Goal: Information Seeking & Learning: Learn about a topic

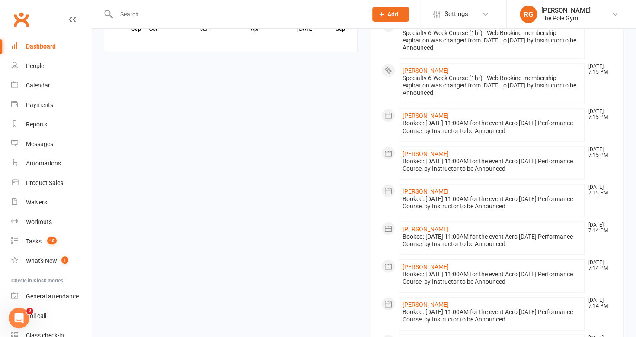
scroll to position [946, 0]
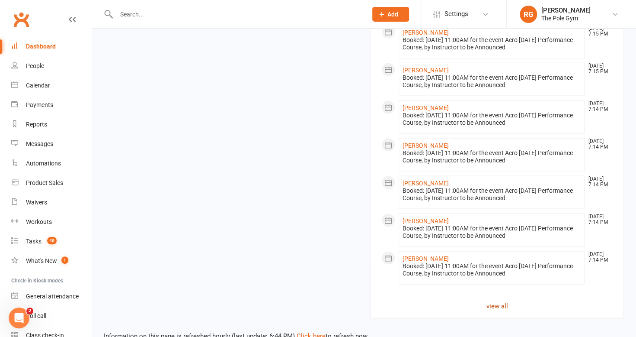
click at [505, 300] on link "view all" at bounding box center [498, 305] width 232 height 10
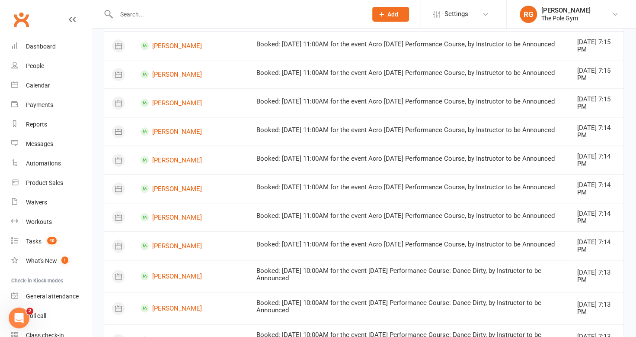
scroll to position [555, 0]
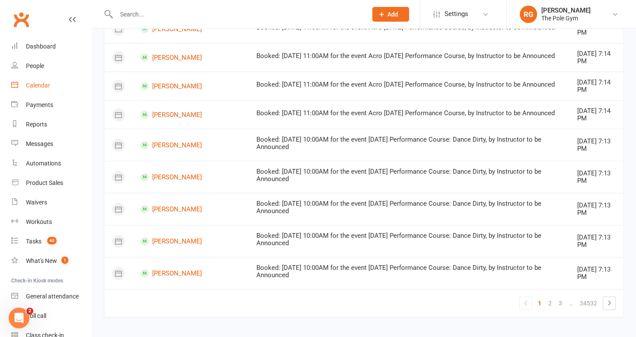
click at [36, 81] on link "Calendar" at bounding box center [51, 85] width 80 height 19
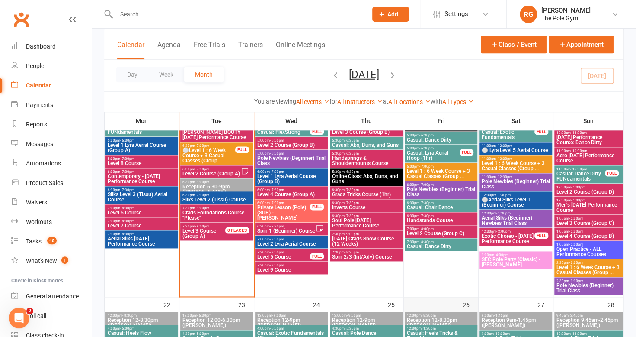
scroll to position [517, 0]
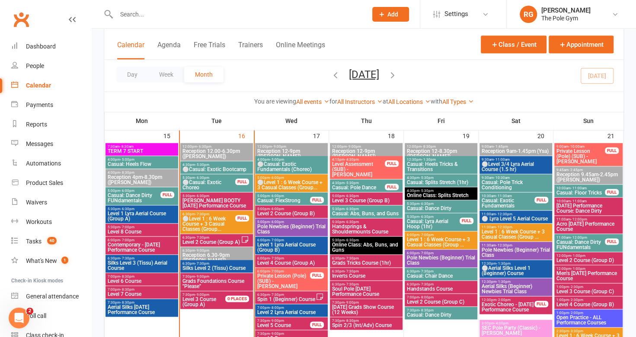
click at [578, 208] on span "[DATE] Performance Course: Dance Dirty" at bounding box center [588, 208] width 65 height 10
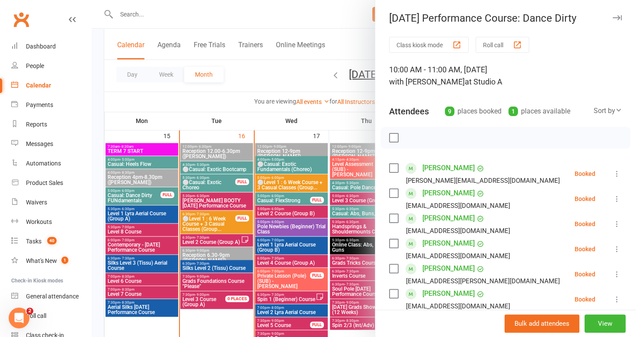
click at [613, 17] on icon "button" at bounding box center [617, 17] width 9 height 5
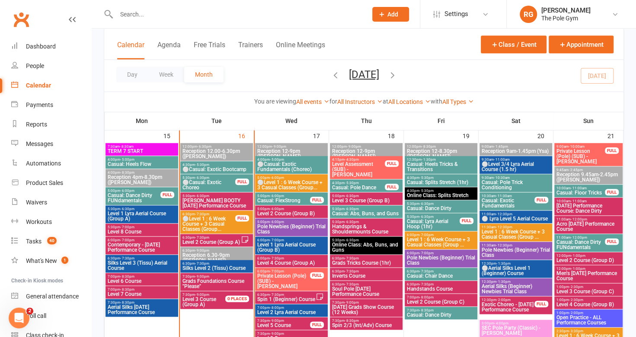
click at [592, 225] on span "Acro [DATE] Performance Course" at bounding box center [588, 226] width 65 height 10
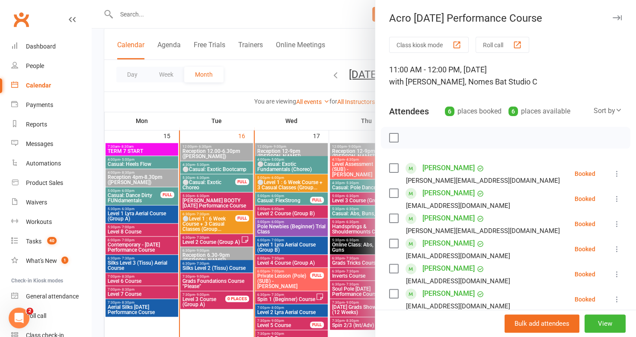
click at [613, 19] on icon "button" at bounding box center [617, 17] width 9 height 5
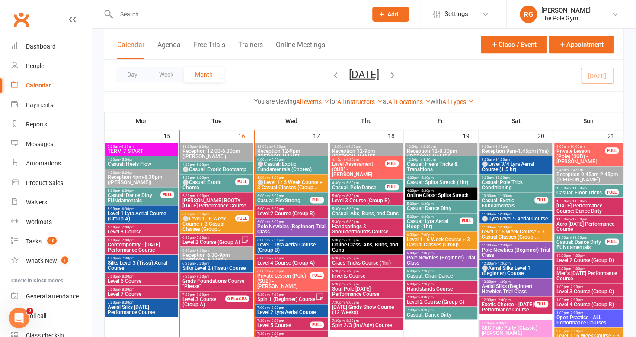
click at [587, 279] on span "Men's [DATE] Performance Course" at bounding box center [588, 275] width 65 height 10
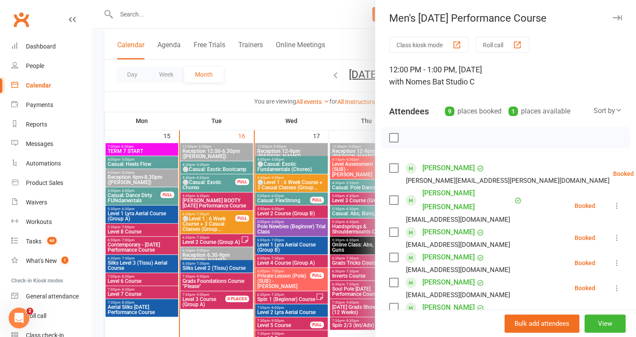
click at [613, 17] on icon "button" at bounding box center [617, 17] width 9 height 5
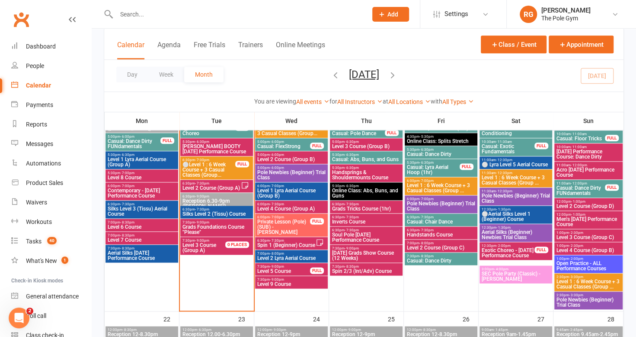
scroll to position [571, 0]
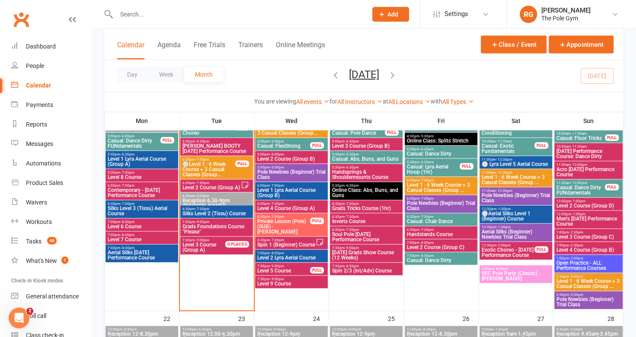
click at [569, 222] on span "Men's [DATE] Performance Course" at bounding box center [588, 221] width 65 height 10
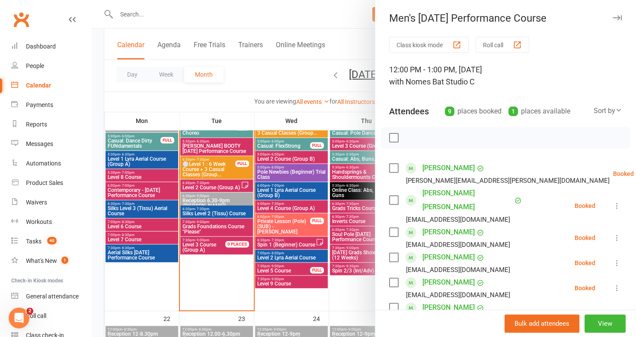
click at [613, 16] on icon "button" at bounding box center [617, 17] width 9 height 5
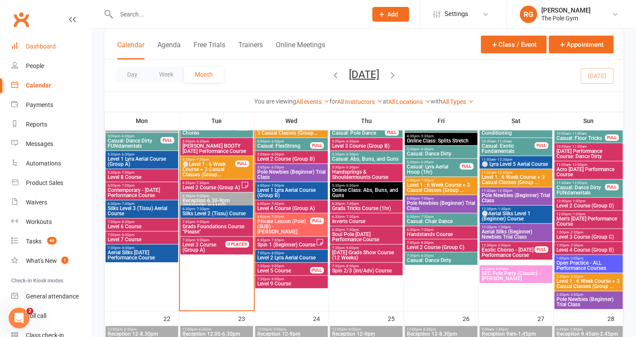
click at [44, 49] on div "Dashboard" at bounding box center [41, 46] width 30 height 7
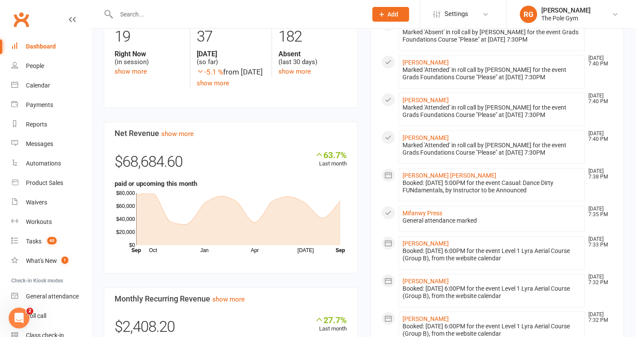
scroll to position [391, 0]
click at [41, 85] on div "Calendar" at bounding box center [38, 85] width 24 height 7
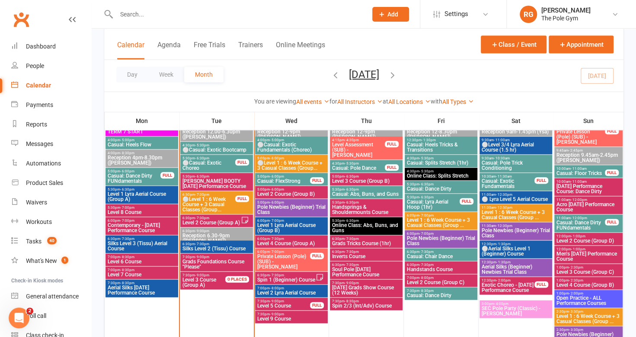
scroll to position [536, 0]
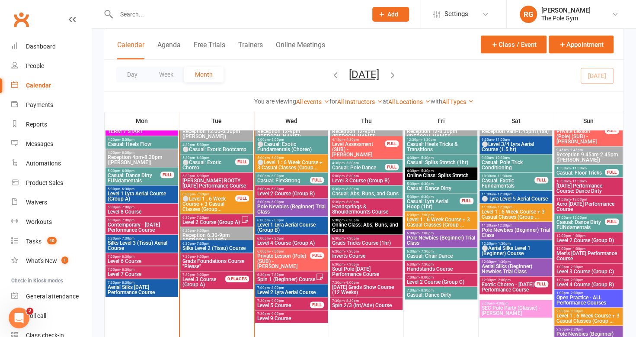
click at [157, 196] on span "Level 1 Lyra Aerial Course (Group A)" at bounding box center [141, 196] width 69 height 10
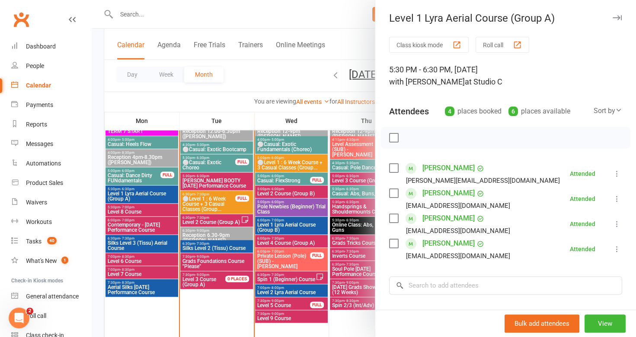
click at [613, 18] on icon "button" at bounding box center [617, 17] width 9 height 5
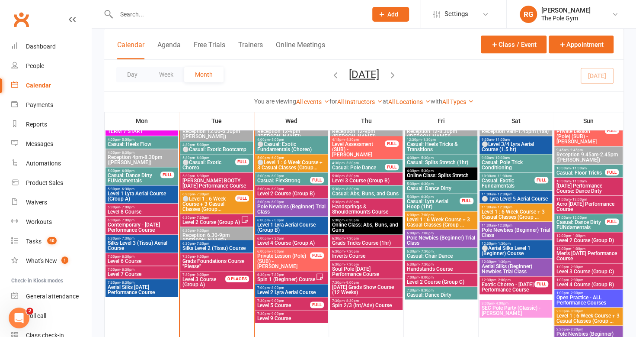
click at [276, 226] on span "Level 1 Lyra Aerial Course (Group B)" at bounding box center [291, 227] width 69 height 10
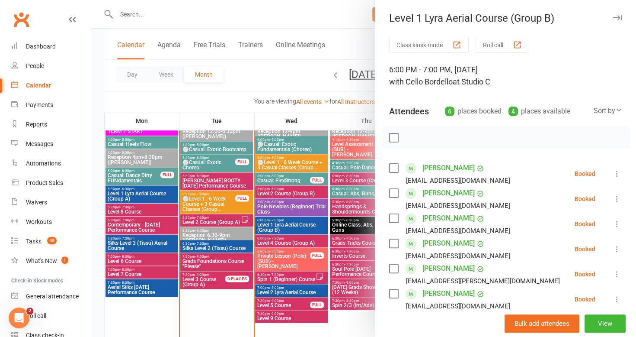
click at [612, 16] on button "button" at bounding box center [617, 18] width 10 height 10
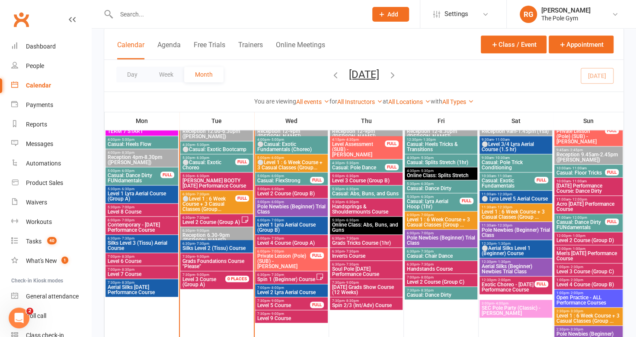
click at [289, 291] on span "Level 2 Lyra Aerial Course" at bounding box center [291, 291] width 69 height 5
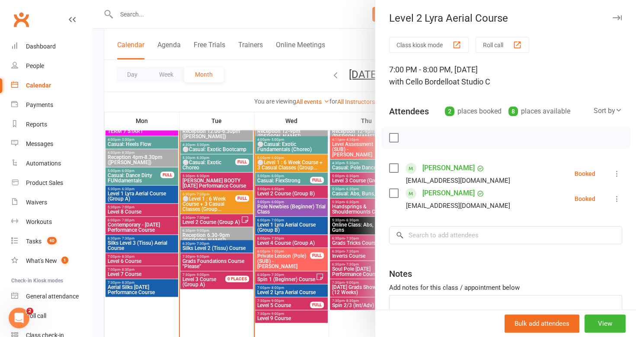
click at [613, 18] on icon "button" at bounding box center [617, 17] width 9 height 5
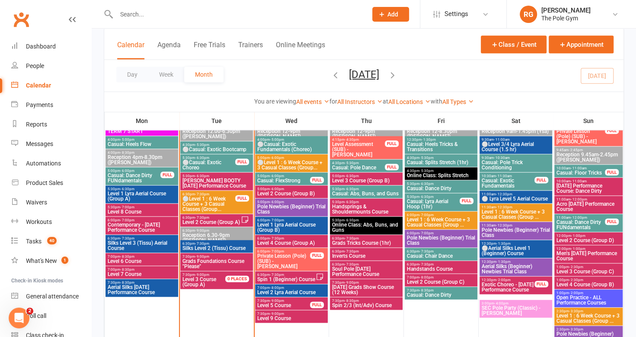
click at [292, 191] on span "Level 2 Course (Group B)" at bounding box center [291, 193] width 69 height 5
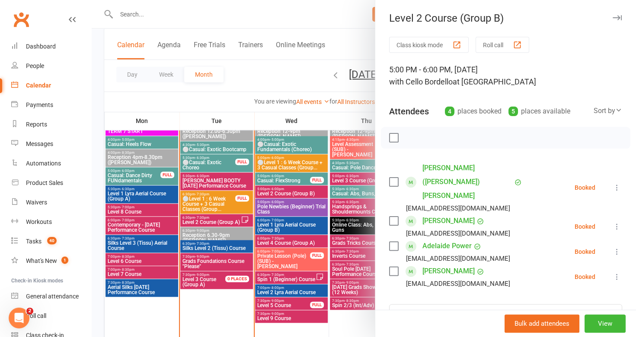
click at [613, 17] on icon "button" at bounding box center [617, 17] width 9 height 5
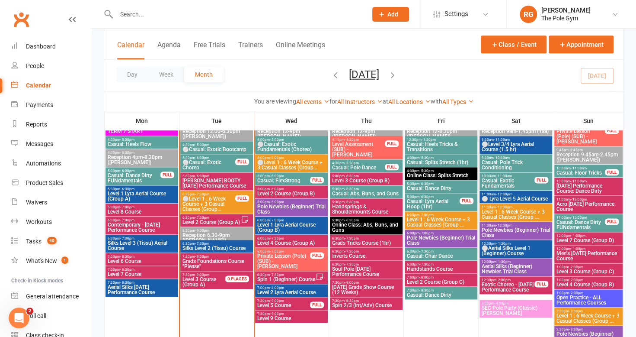
click at [214, 222] on span "Level 2 Course (Group A)" at bounding box center [211, 221] width 59 height 5
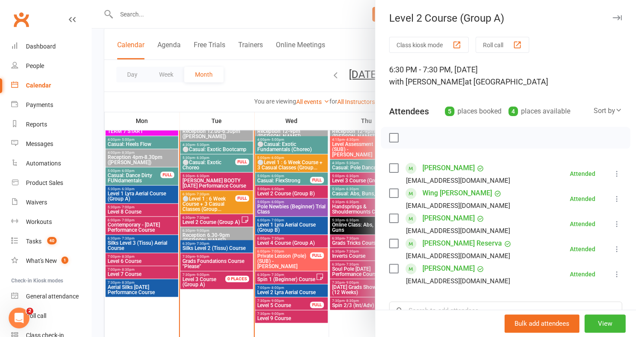
click at [613, 18] on icon "button" at bounding box center [617, 17] width 9 height 5
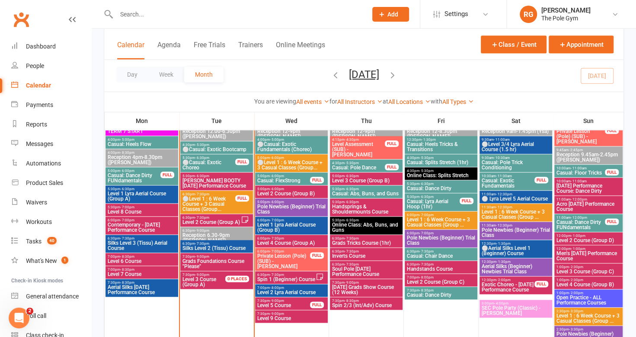
click at [223, 260] on span "Grads Foundations Course "Please"" at bounding box center [216, 263] width 69 height 10
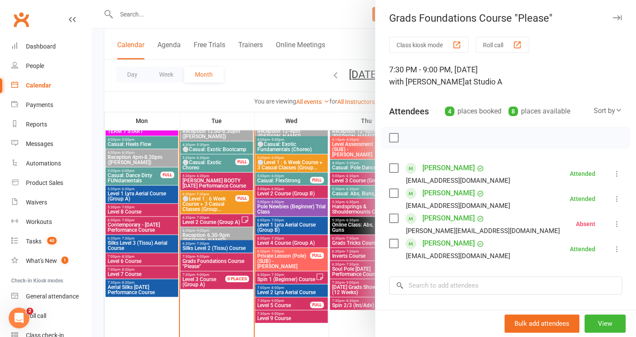
click at [613, 15] on icon "button" at bounding box center [617, 17] width 9 height 5
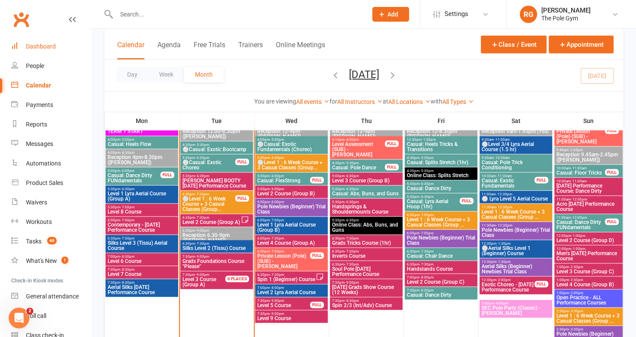
click at [39, 45] on div "Dashboard" at bounding box center [41, 46] width 30 height 7
